Goal: Information Seeking & Learning: Learn about a topic

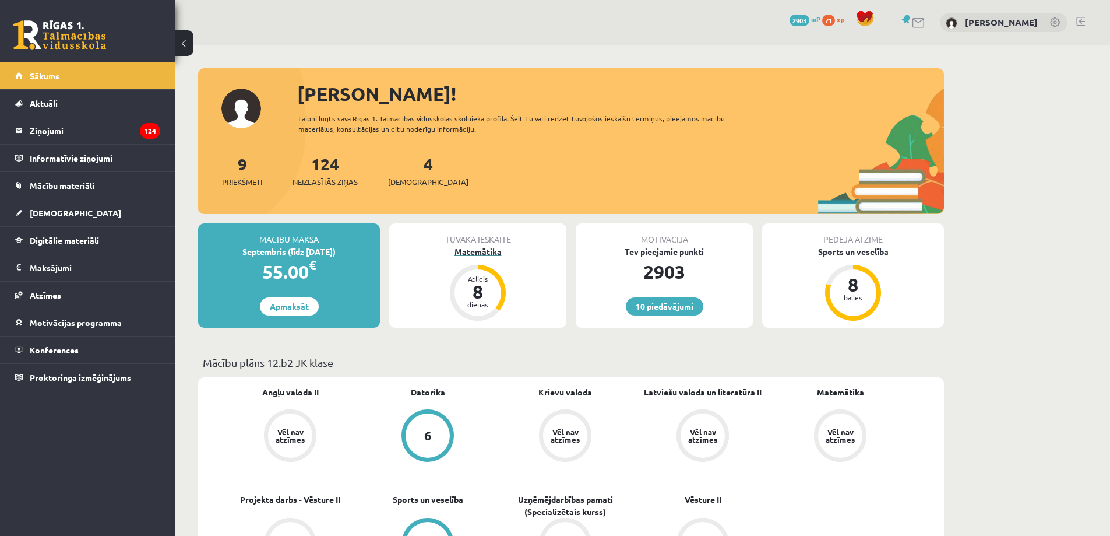
click at [488, 289] on div "8" at bounding box center [477, 291] width 35 height 19
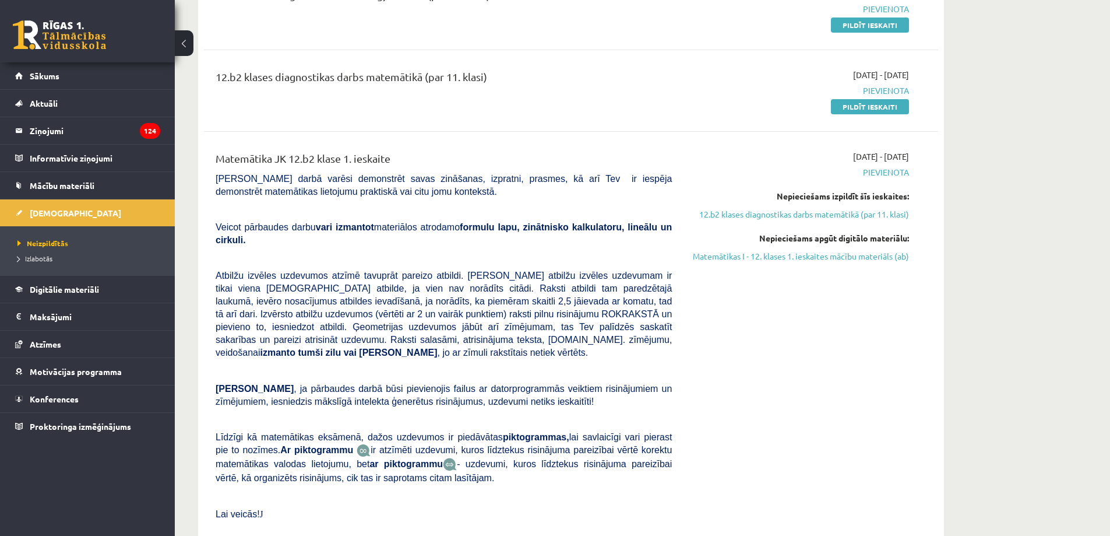
scroll to position [291, 0]
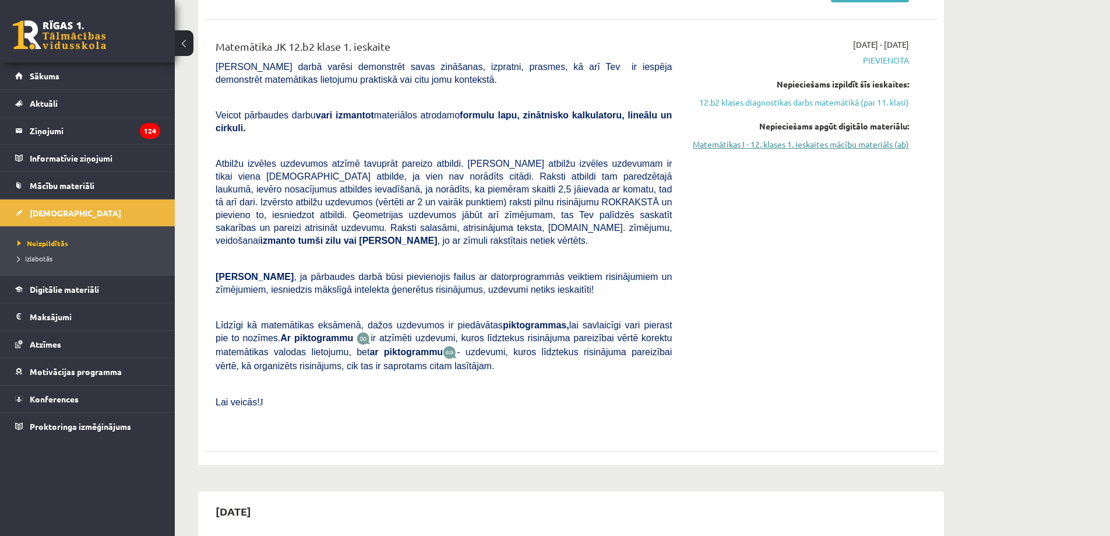
click at [862, 143] on link "Matemātikas I - 12. klases 1. ieskaites mācību materiāls (ab)" at bounding box center [800, 144] width 220 height 12
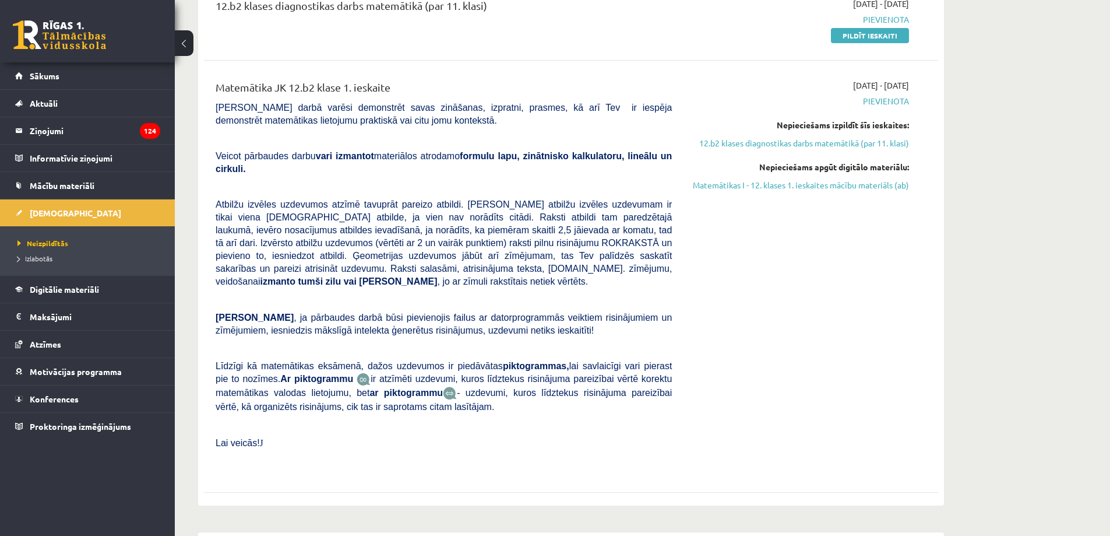
scroll to position [233, 0]
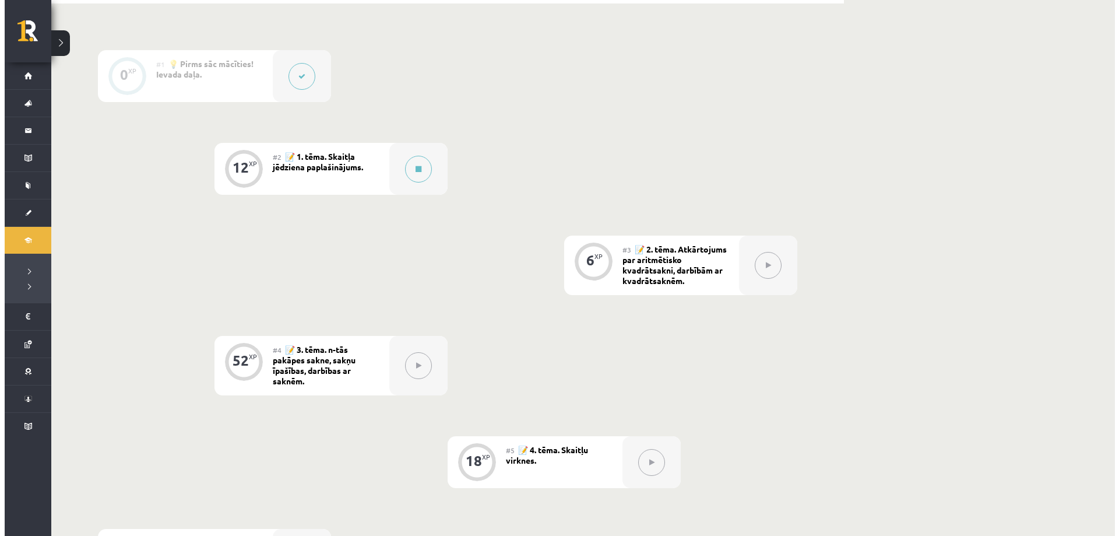
scroll to position [291, 0]
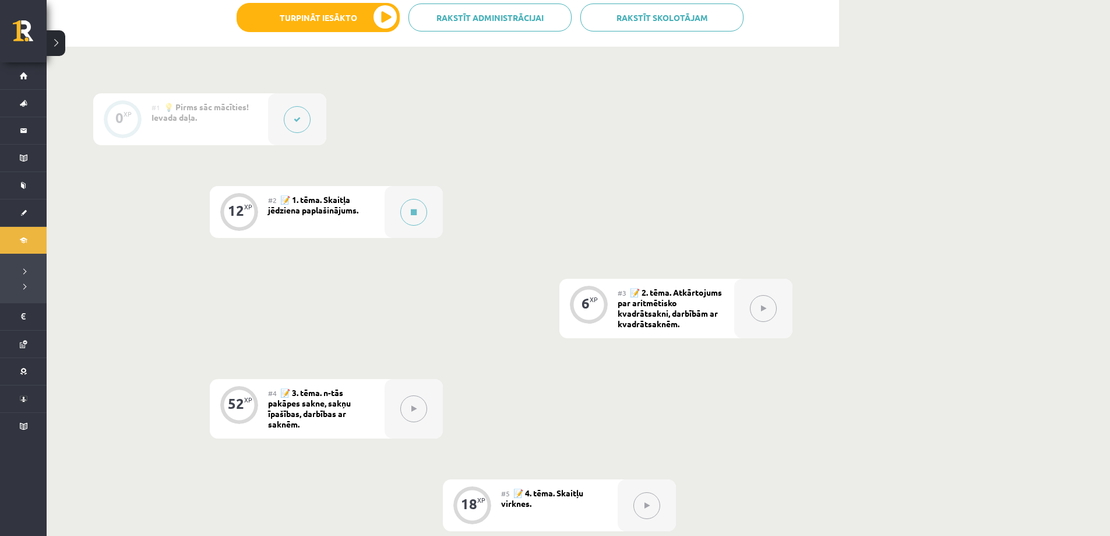
click at [378, 221] on div "#2 📝 1. tēma. Skaitļa jēdziena paplašinājums." at bounding box center [326, 212] width 117 height 52
click at [400, 214] on button at bounding box center [413, 212] width 27 height 27
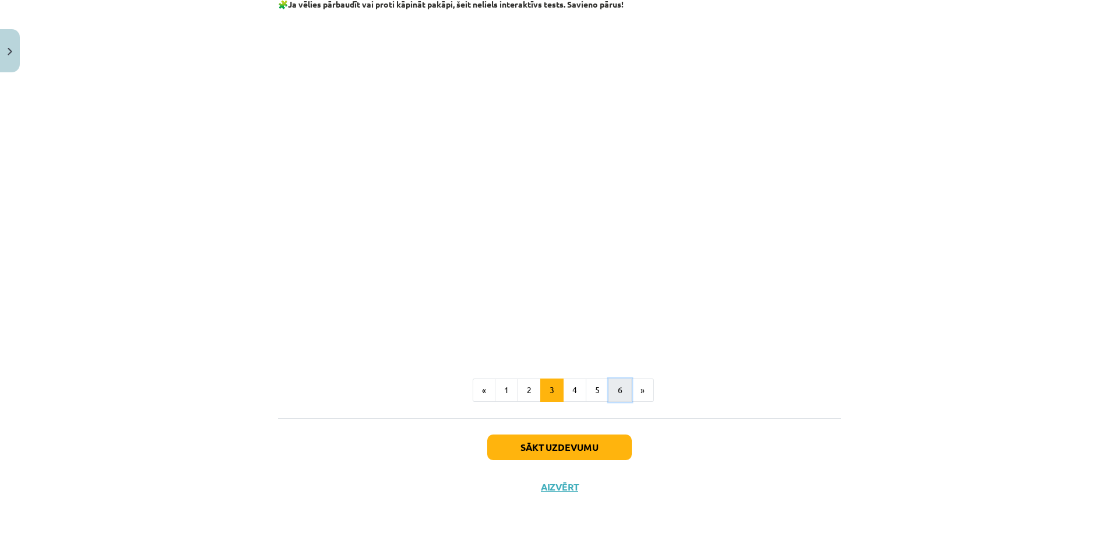
click at [627, 396] on button "6" at bounding box center [620, 389] width 23 height 23
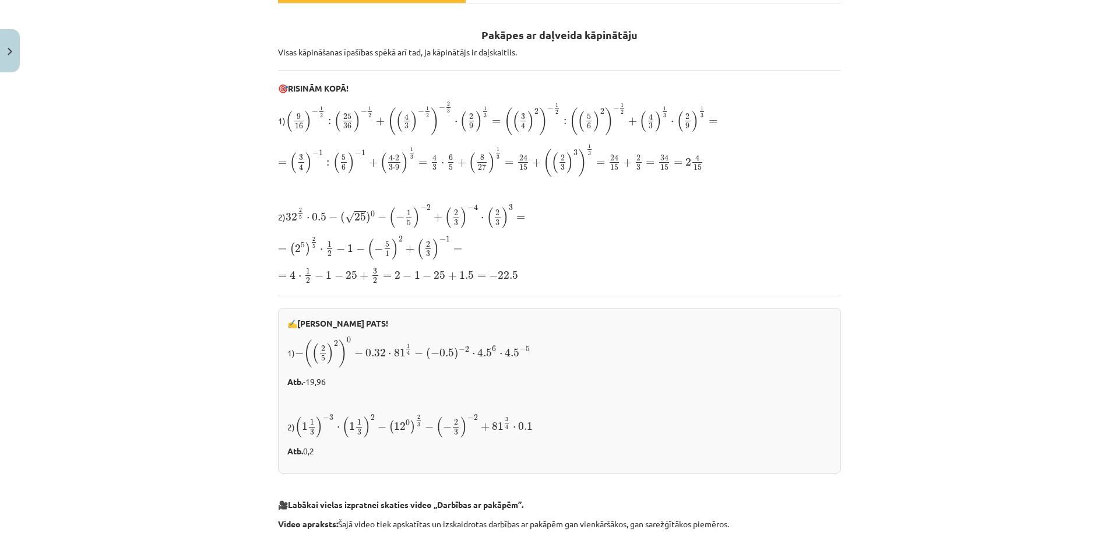
scroll to position [0, 0]
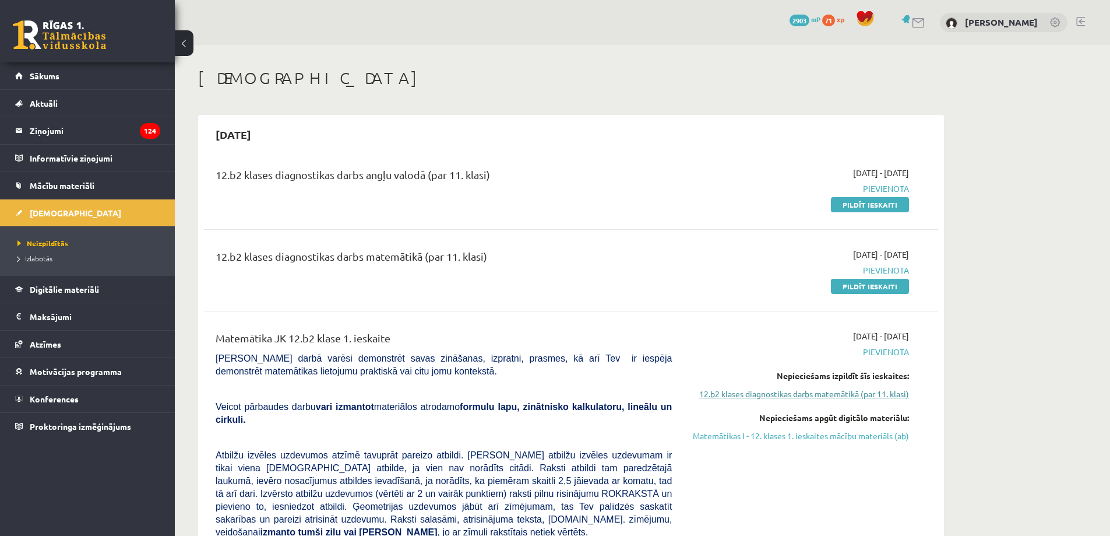
click at [834, 393] on link "12.b2 klases diagnostikas darbs matemātikā (par 11. klasi)" at bounding box center [800, 394] width 220 height 12
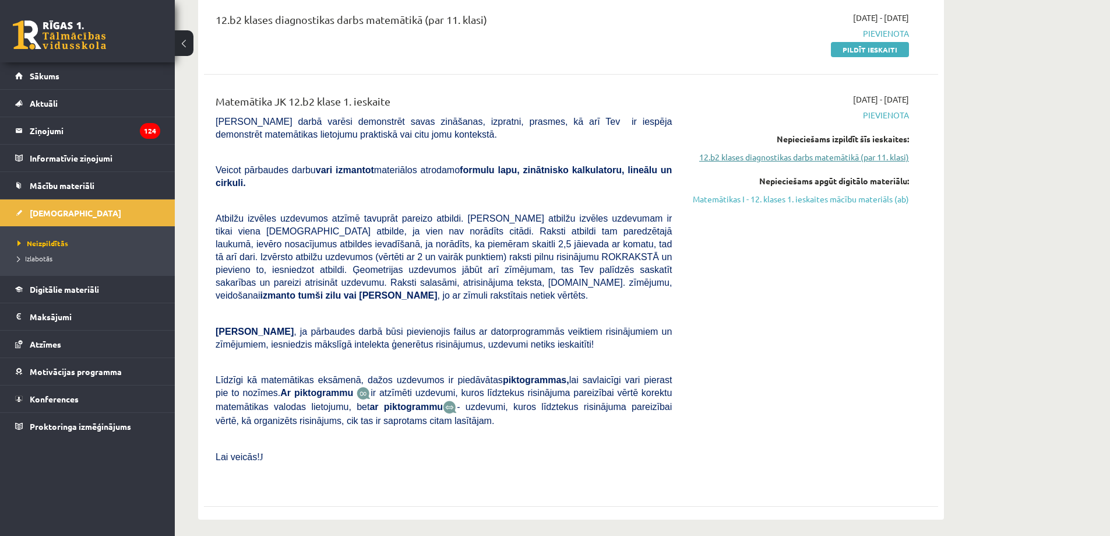
click at [804, 153] on link "12.b2 klases diagnostikas darbs matemātikā (par 11. klasi)" at bounding box center [800, 157] width 220 height 12
click at [789, 195] on link "Matemātikas I - 12. klases 1. ieskaites mācību materiāls (ab)" at bounding box center [800, 199] width 220 height 12
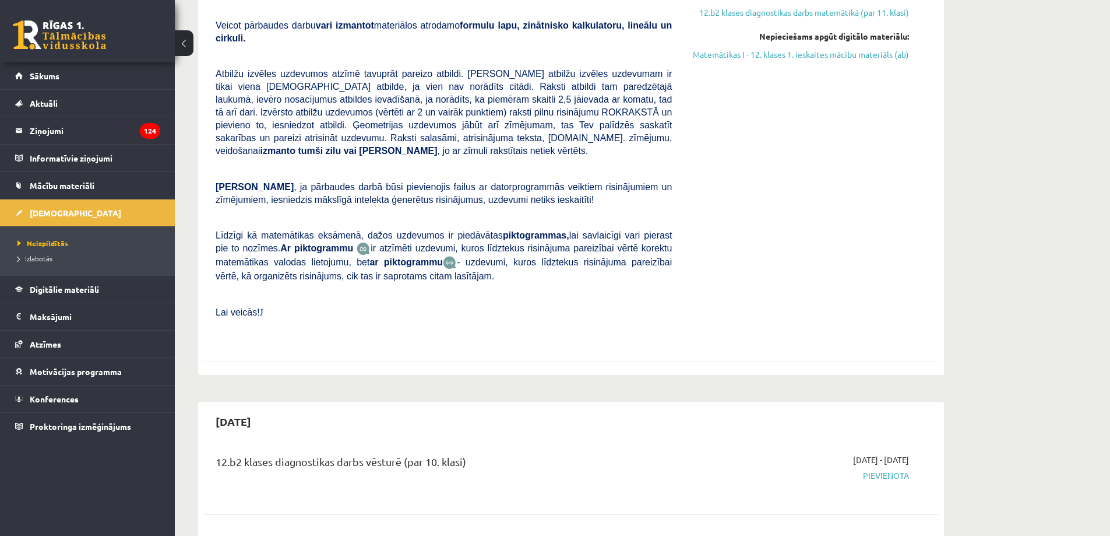
scroll to position [295, 0]
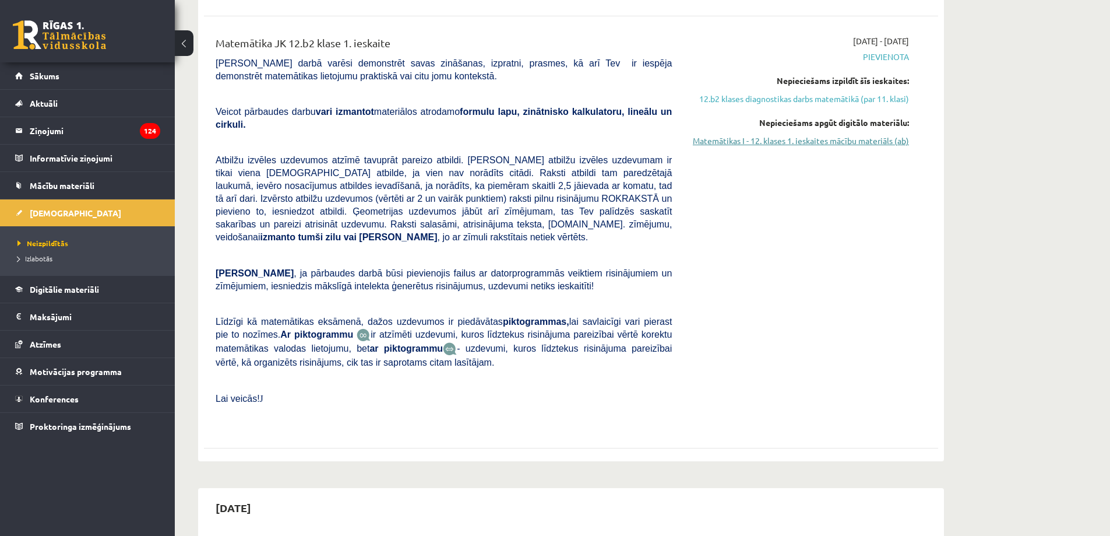
click at [821, 140] on link "Matemātikas I - 12. klases 1. ieskaites mācību materiāls (ab)" at bounding box center [800, 141] width 220 height 12
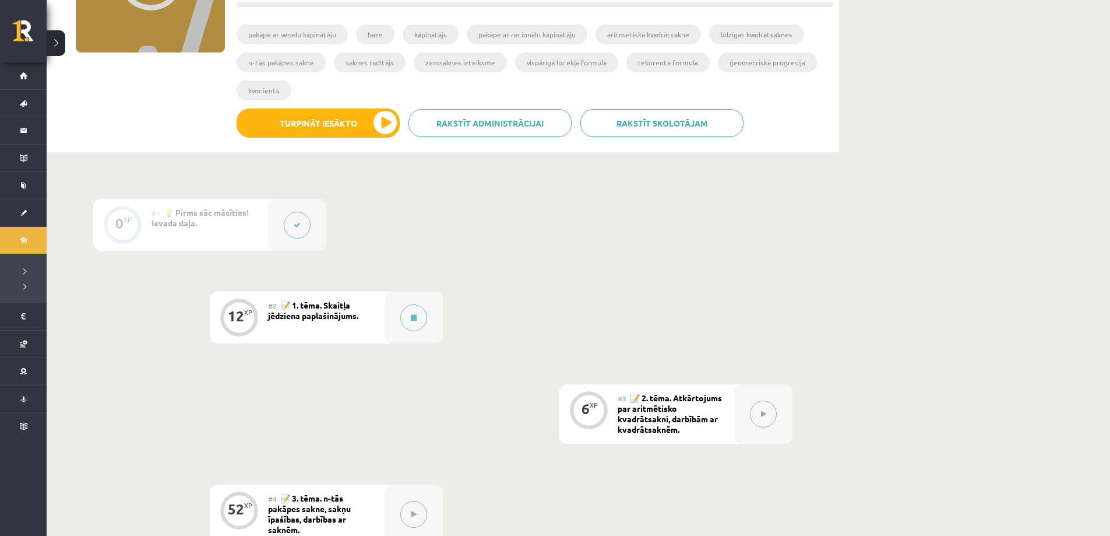
scroll to position [350, 0]
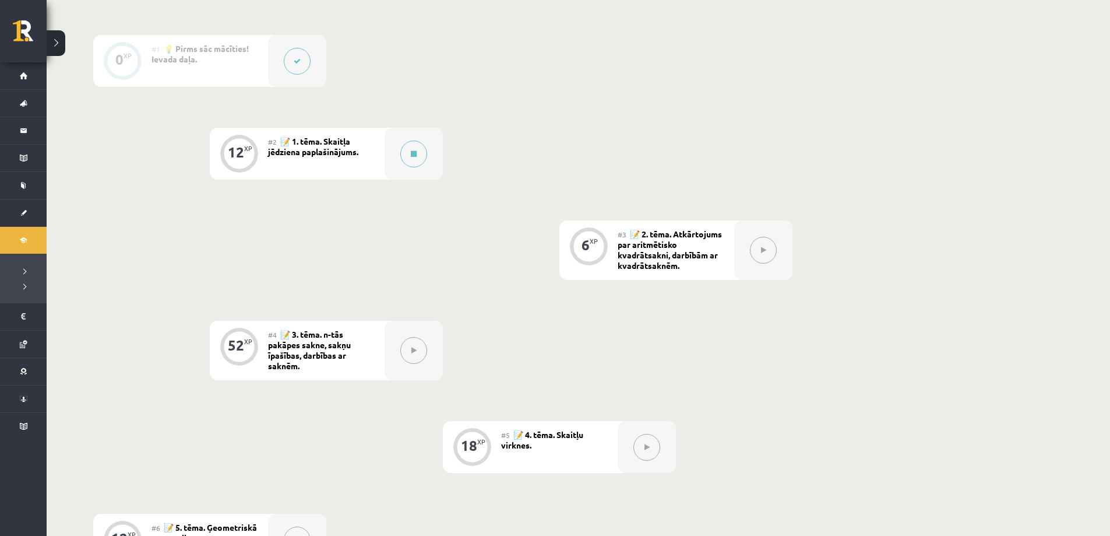
drag, startPoint x: 417, startPoint y: 234, endPoint x: 353, endPoint y: 232, distance: 64.1
click at [353, 232] on div "0 XP #1 💡 Pirms sāc mācīties! Ievada daļa. 12 XP #2 📝 1. tēma. Skaitļa jēdziena…" at bounding box center [442, 346] width 699 height 623
